Goal: Transaction & Acquisition: Purchase product/service

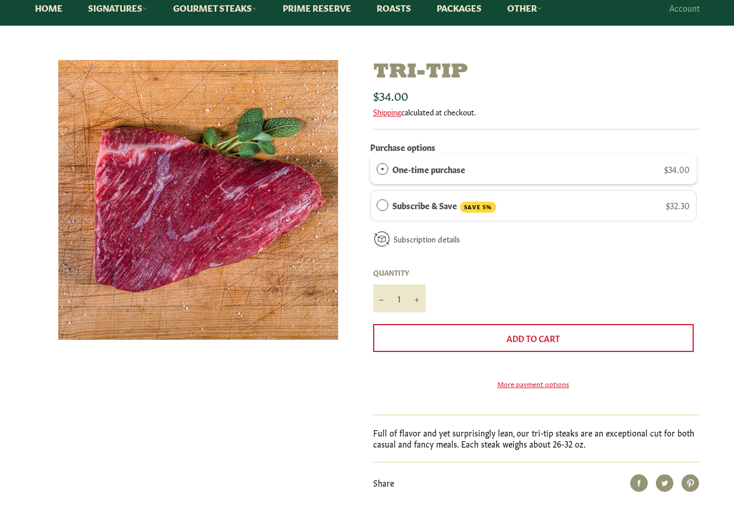
scroll to position [117, 0]
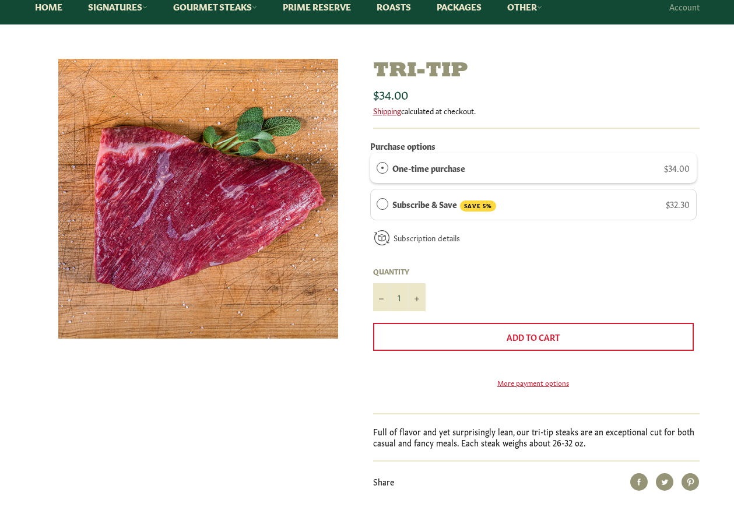
click at [394, 113] on link "Shipping" at bounding box center [387, 110] width 28 height 11
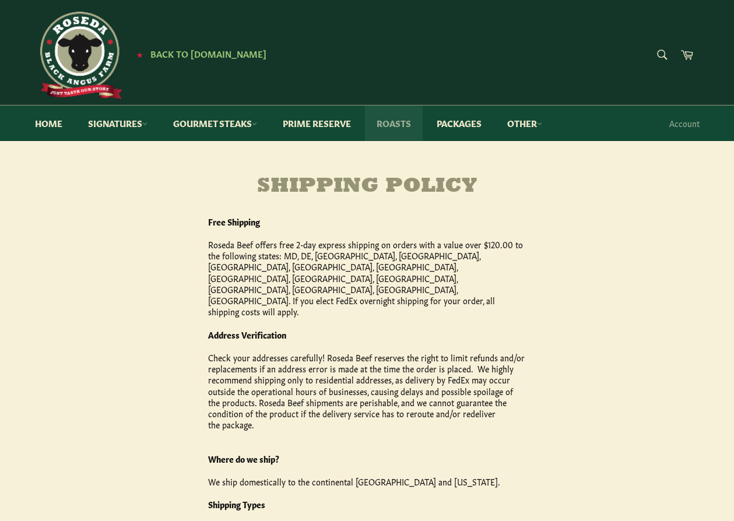
click at [398, 122] on link "Roasts" at bounding box center [394, 124] width 58 height 36
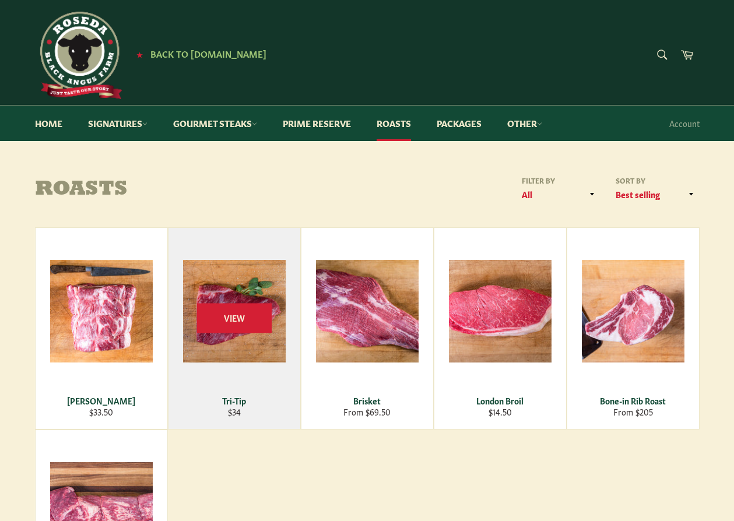
click at [233, 392] on div "View" at bounding box center [234, 328] width 132 height 201
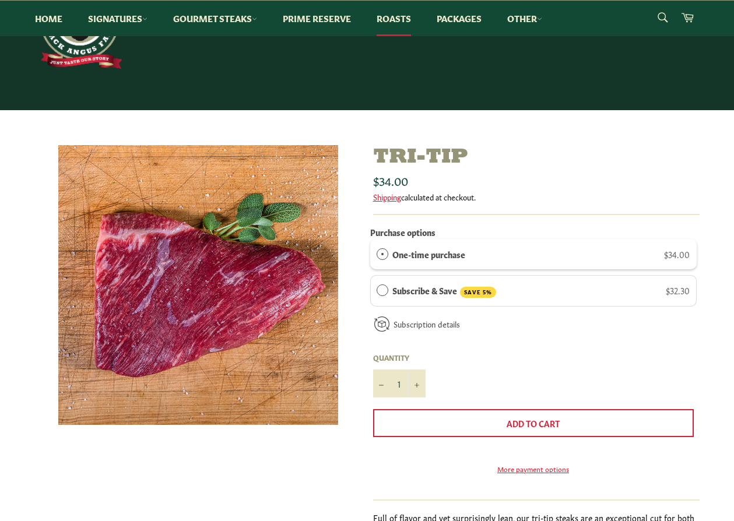
scroll to position [175, 0]
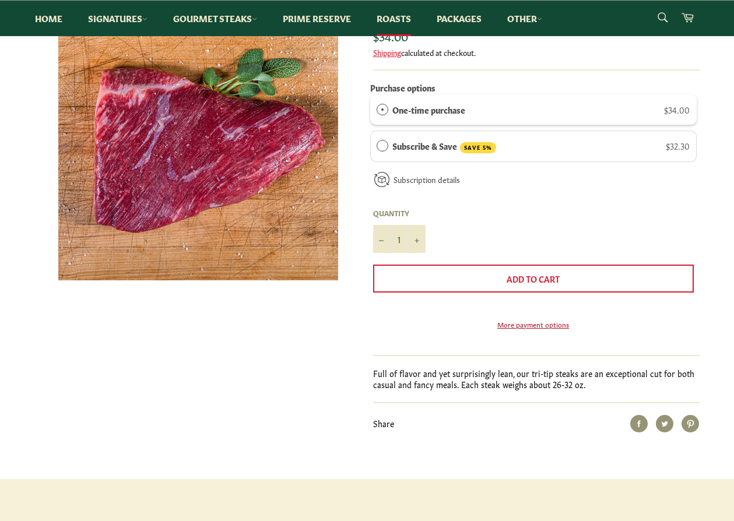
click at [552, 329] on link "More payment options" at bounding box center [533, 324] width 321 height 10
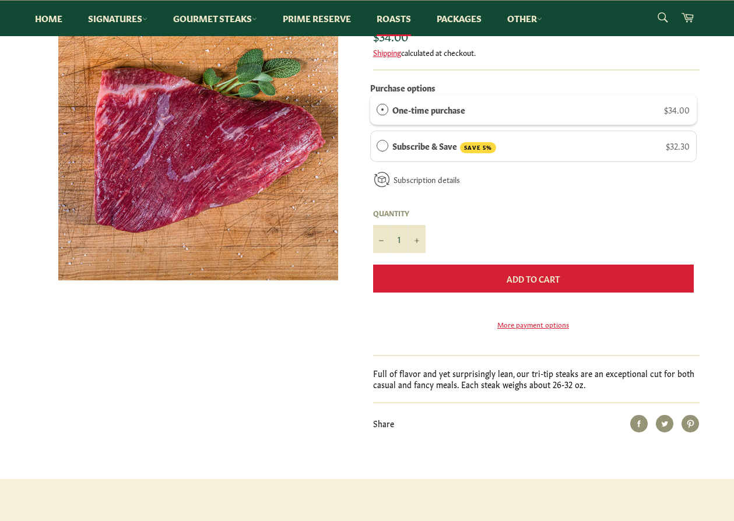
click at [545, 280] on span "Add to Cart" at bounding box center [533, 279] width 53 height 12
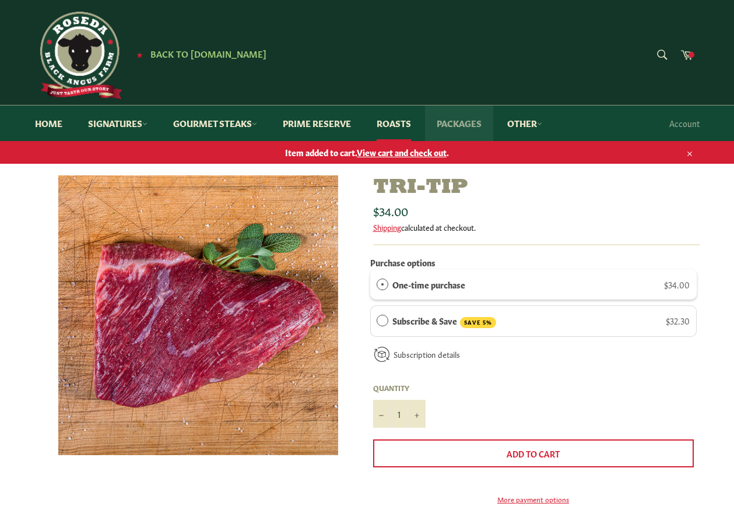
click at [472, 122] on link "Packages" at bounding box center [459, 124] width 68 height 36
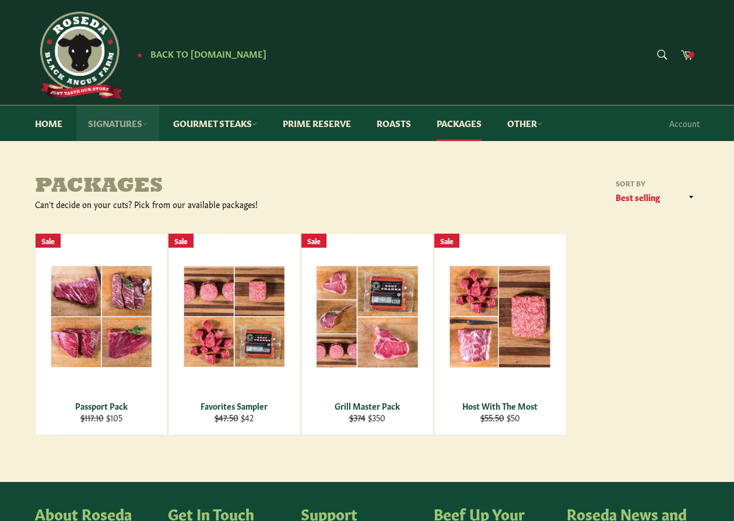
click at [127, 124] on link "Signatures" at bounding box center [117, 124] width 83 height 36
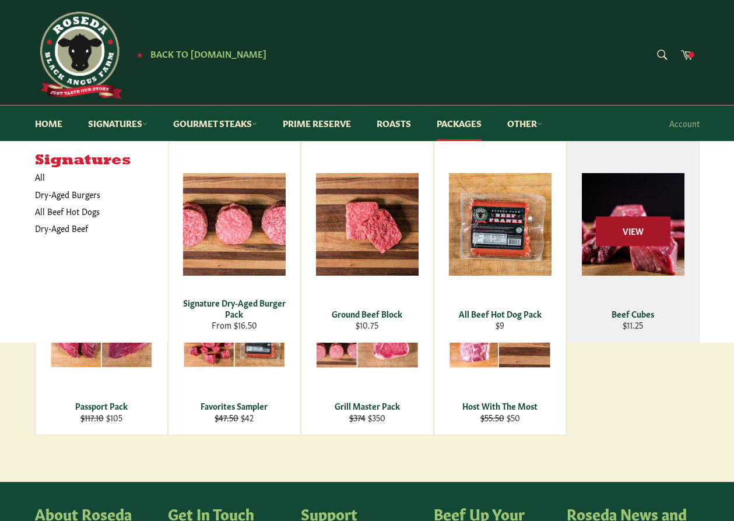
click at [634, 230] on span "View" at bounding box center [633, 232] width 75 height 30
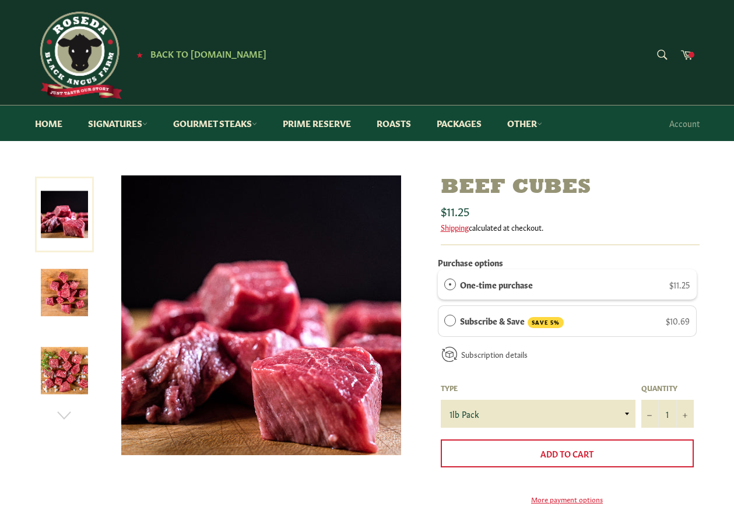
click at [83, 300] on img at bounding box center [64, 292] width 47 height 47
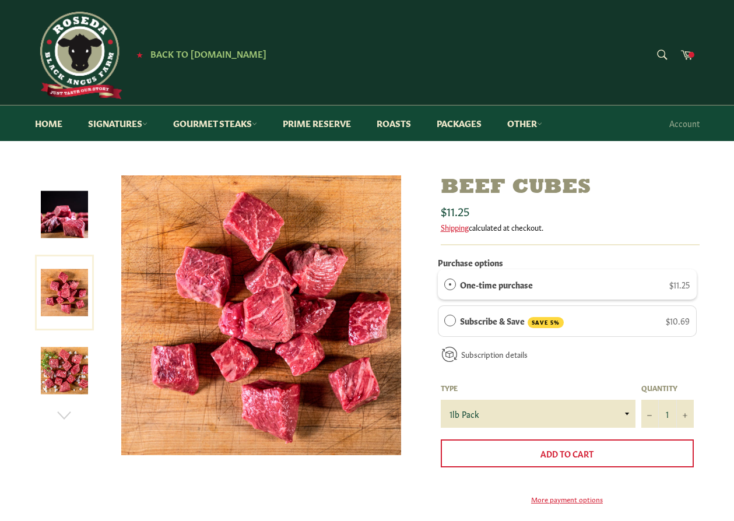
click at [84, 360] on img at bounding box center [64, 370] width 47 height 47
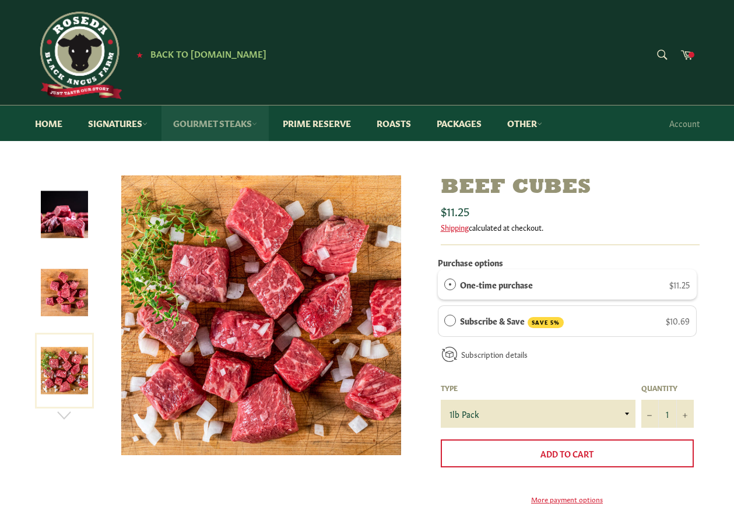
click at [236, 119] on link "Gourmet Steaks" at bounding box center [214, 124] width 107 height 36
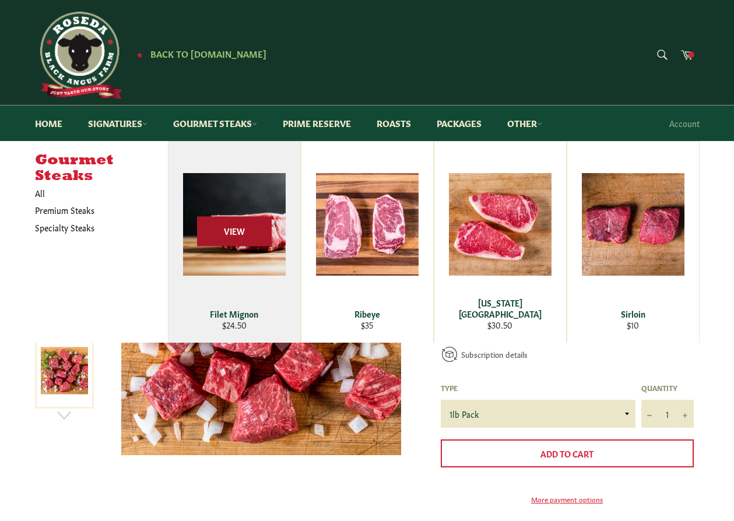
click at [242, 245] on span "View" at bounding box center [234, 232] width 75 height 30
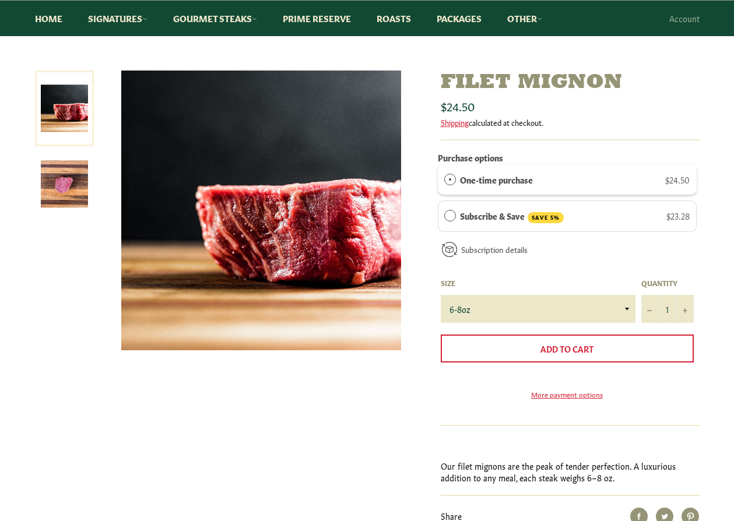
scroll to position [116, 0]
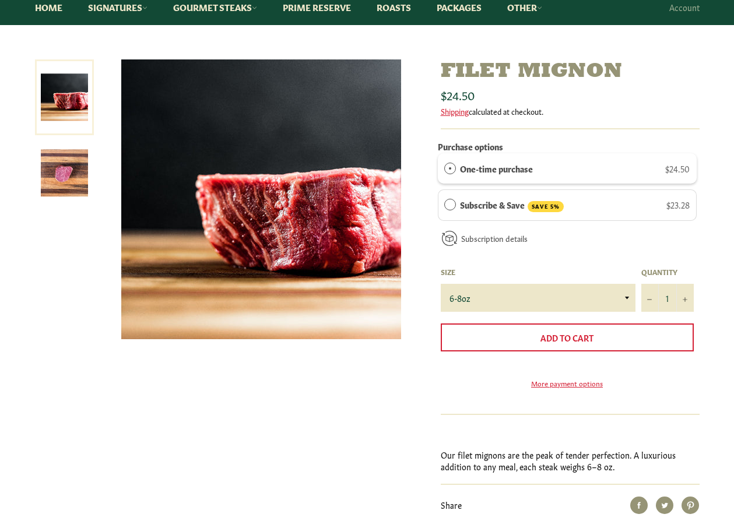
click at [66, 173] on img at bounding box center [64, 172] width 47 height 47
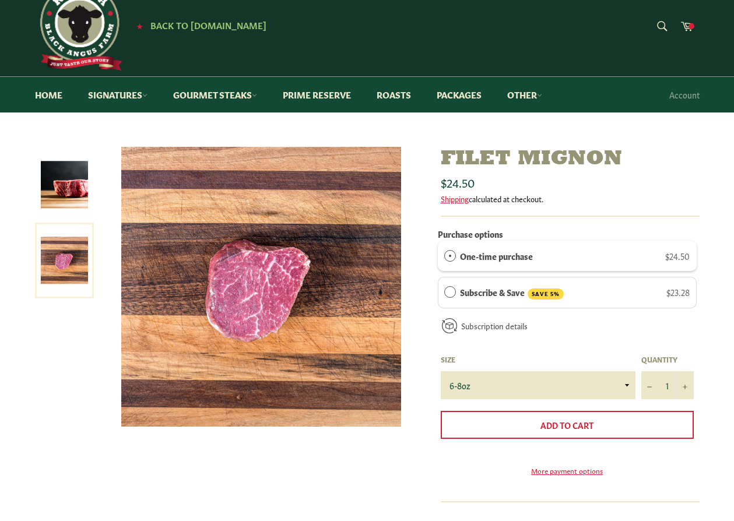
scroll to position [0, 0]
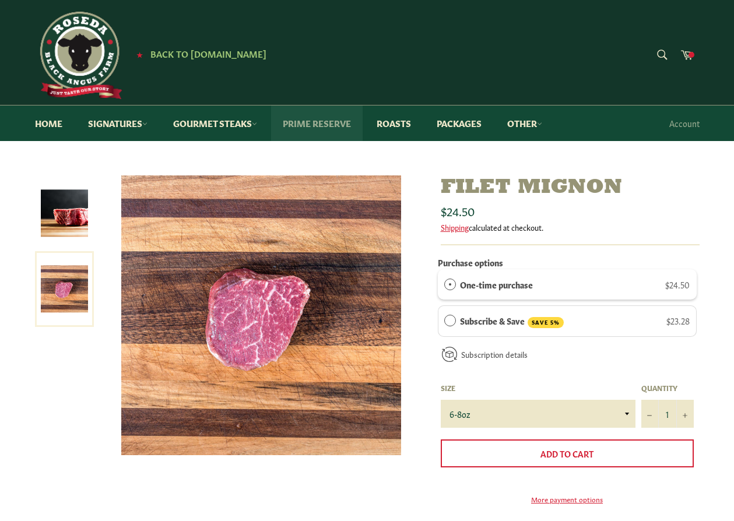
click at [305, 121] on link "Prime Reserve" at bounding box center [317, 124] width 92 height 36
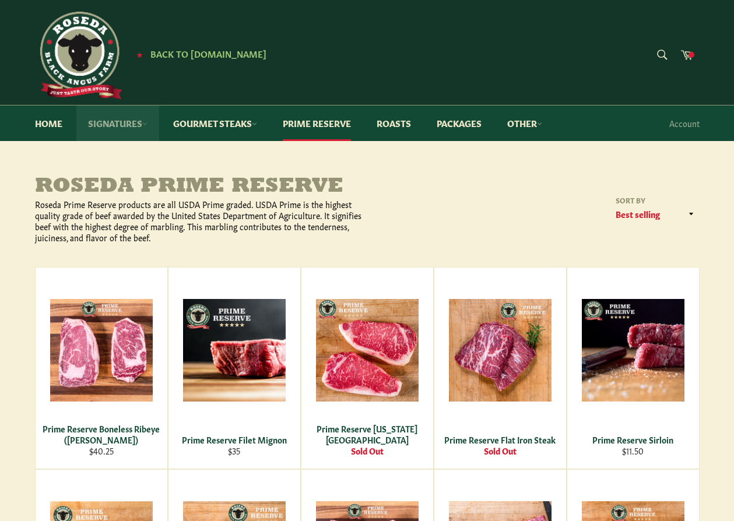
click at [114, 124] on link "Signatures" at bounding box center [117, 124] width 83 height 36
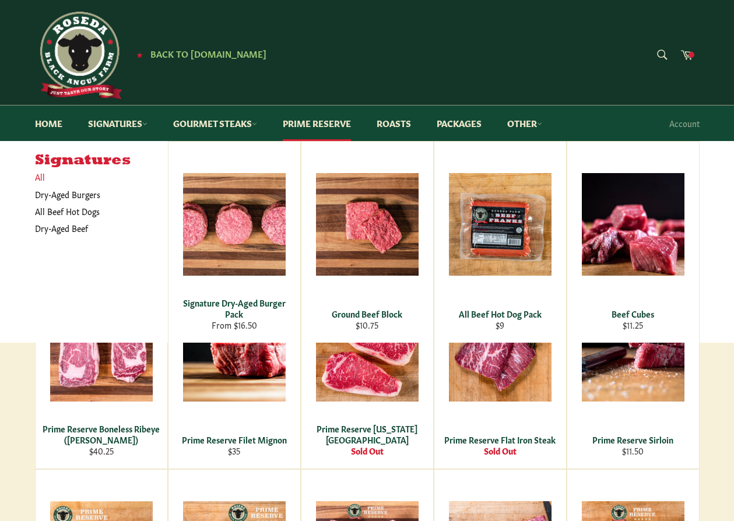
click at [39, 175] on link "All" at bounding box center [98, 176] width 139 height 17
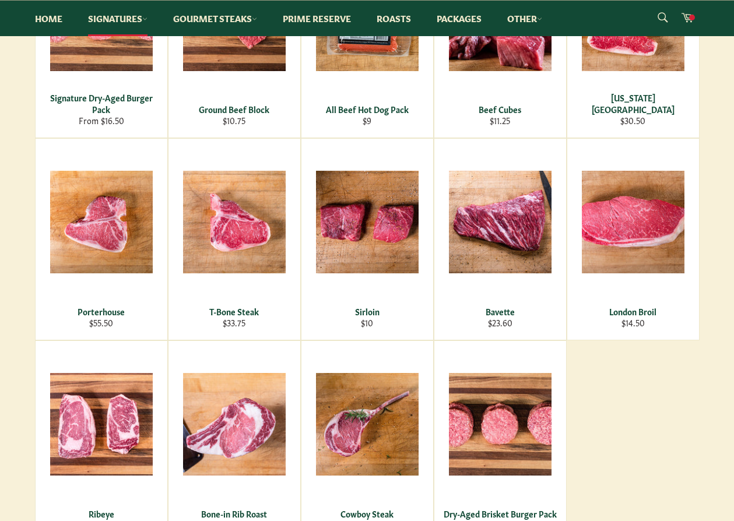
scroll to position [466, 0]
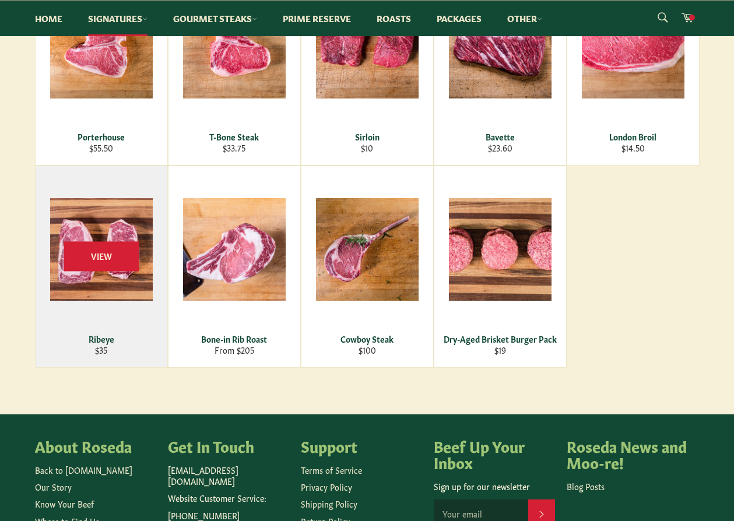
click at [96, 237] on div "View" at bounding box center [102, 266] width 132 height 201
